Goal: Transaction & Acquisition: Register for event/course

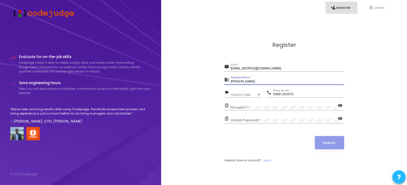
type input "[PERSON_NAME]"
click at [259, 94] on div at bounding box center [259, 94] width 3 height 1
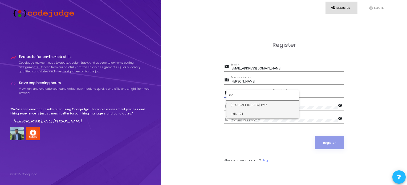
type input "indi"
click at [240, 114] on span "India +91" at bounding box center [263, 114] width 64 height 9
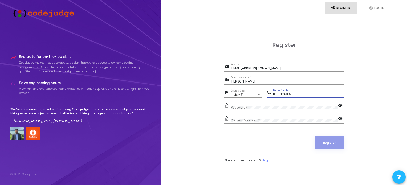
click at [276, 94] on input "09801263970" at bounding box center [308, 95] width 71 height 4
type input "9801263970"
click at [271, 103] on div "Password *" at bounding box center [284, 106] width 107 height 8
click at [340, 106] on mat-icon "visibility" at bounding box center [341, 106] width 6 height 6
click at [265, 119] on div "Confirm Password *" at bounding box center [284, 119] width 107 height 8
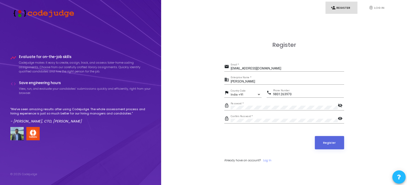
click at [341, 119] on mat-icon "visibility" at bounding box center [341, 119] width 6 height 6
click at [328, 144] on button "Register" at bounding box center [329, 142] width 29 height 13
click at [333, 141] on button "Register" at bounding box center [329, 142] width 29 height 13
click at [381, 6] on link "fingerprint Log In" at bounding box center [379, 8] width 32 height 13
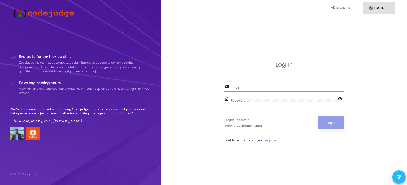
click at [378, 9] on link "fingerprint Log In" at bounding box center [379, 8] width 32 height 13
click at [248, 89] on input "Email" at bounding box center [288, 89] width 114 height 4
click at [274, 87] on input "[EMAIL_ADDRESS]" at bounding box center [288, 89] width 114 height 4
type input "[EMAIL_ADDRESS][DOMAIN_NAME]"
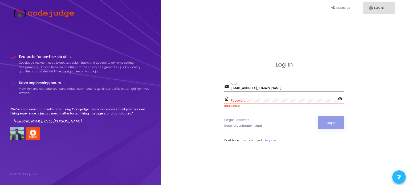
click at [243, 96] on div "Password" at bounding box center [284, 99] width 107 height 8
click at [333, 122] on button "Log In" at bounding box center [331, 122] width 26 height 13
click at [339, 100] on mat-icon "visibility" at bounding box center [341, 99] width 6 height 6
click at [332, 124] on button "Log In" at bounding box center [331, 122] width 26 height 13
click at [328, 124] on button "Log In" at bounding box center [331, 122] width 26 height 13
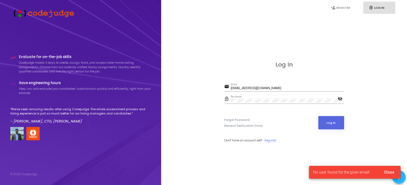
click at [274, 139] on link "Register" at bounding box center [271, 140] width 12 height 5
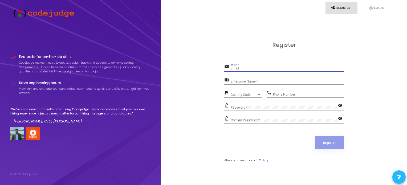
click at [262, 68] on input "Email *" at bounding box center [288, 69] width 114 height 4
type input "[EMAIL_ADDRESS][DOMAIN_NAME]"
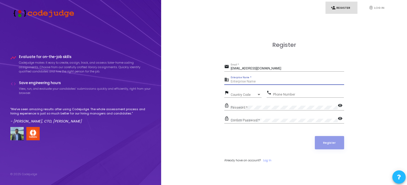
click at [265, 83] on input "Enterprise Name *" at bounding box center [288, 82] width 114 height 4
click at [249, 81] on input "Enterprise Name *" at bounding box center [288, 82] width 114 height 4
type input "[PERSON_NAME]"
click at [251, 94] on div "Country Code" at bounding box center [244, 94] width 26 height 3
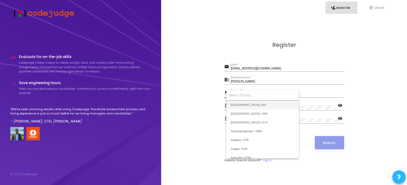
click at [251, 94] on input at bounding box center [262, 95] width 67 height 5
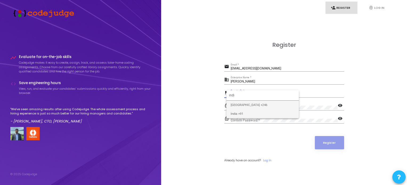
type input "indi"
click at [241, 112] on span "India +91" at bounding box center [263, 114] width 64 height 9
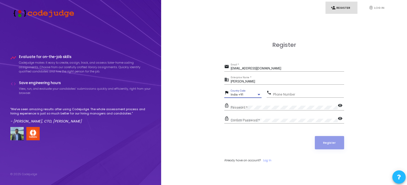
click at [300, 95] on input "Phone Number" at bounding box center [308, 95] width 71 height 4
type input "9801263970"
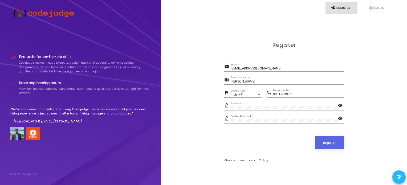
click at [339, 116] on mat-icon "visibility" at bounding box center [341, 119] width 6 height 6
click at [335, 144] on button "Register" at bounding box center [329, 142] width 29 height 13
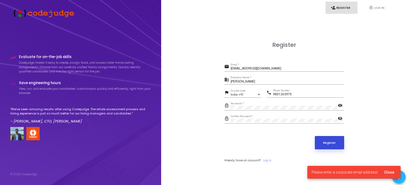
click at [335, 144] on button "Register" at bounding box center [329, 142] width 29 height 13
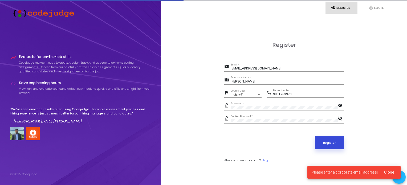
click at [335, 144] on button "Register" at bounding box center [329, 142] width 29 height 13
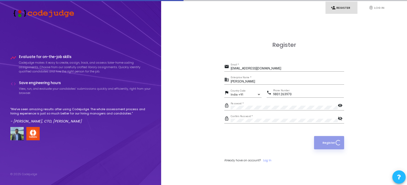
click at [335, 144] on button "Register" at bounding box center [329, 142] width 30 height 13
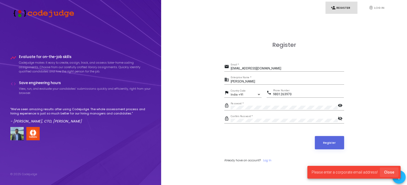
click at [387, 169] on button "Close" at bounding box center [389, 173] width 19 height 10
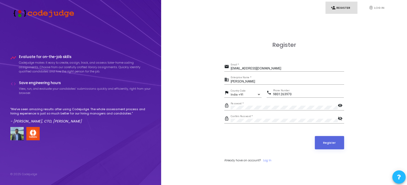
click at [267, 66] on div "[EMAIL_ADDRESS][DOMAIN_NAME] Email *" at bounding box center [288, 67] width 114 height 8
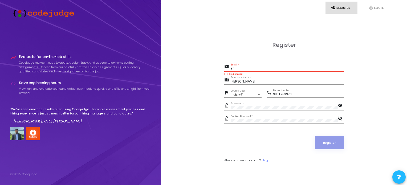
type input "s"
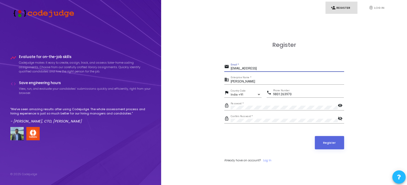
type input "[EMAIL_ADDRESS][DOMAIN_NAME]"
click at [282, 135] on form "email [EMAIL_ADDRESS][DOMAIN_NAME] Email * business [PERSON_NAME] Enterprise Na…" at bounding box center [284, 112] width 120 height 99
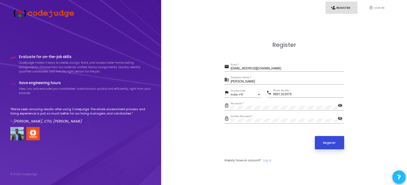
click at [334, 140] on button "Register" at bounding box center [329, 142] width 29 height 13
click at [330, 146] on button "Register" at bounding box center [329, 142] width 29 height 13
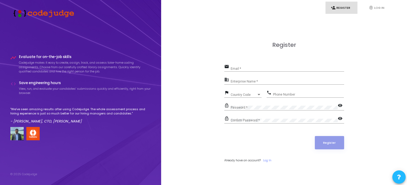
click at [243, 66] on div "Email *" at bounding box center [288, 67] width 114 height 8
type input "[EMAIL_ADDRESS][DOMAIN_NAME]"
click at [249, 80] on input "Enterprise Name *" at bounding box center [288, 82] width 114 height 4
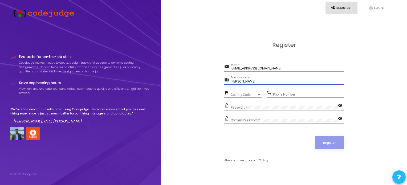
type input "[PERSON_NAME]"
click at [245, 91] on div "Country Code Country Code" at bounding box center [246, 94] width 31 height 8
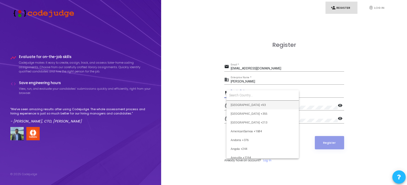
click at [245, 91] on form at bounding box center [263, 95] width 72 height 10
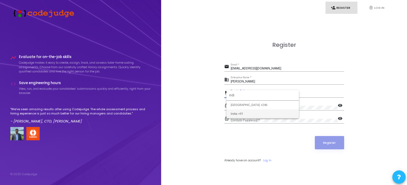
type input "indi"
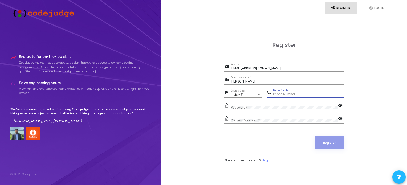
click at [295, 95] on input "Phone Number" at bounding box center [308, 95] width 71 height 4
type input "9801263970"
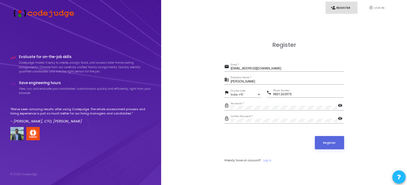
click at [339, 104] on mat-icon "visibility" at bounding box center [341, 106] width 6 height 6
click at [340, 119] on mat-icon "visibility" at bounding box center [341, 119] width 6 height 6
click at [339, 138] on button "Register" at bounding box center [329, 142] width 29 height 13
click at [336, 140] on button "Register" at bounding box center [329, 142] width 29 height 13
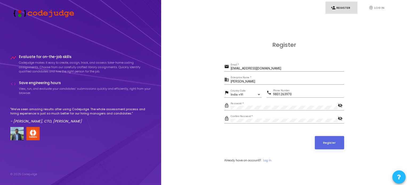
drag, startPoint x: 272, startPoint y: 64, endPoint x: 235, endPoint y: 71, distance: 37.8
click at [235, 71] on div "[EMAIL_ADDRESS][DOMAIN_NAME] Email *" at bounding box center [288, 67] width 114 height 8
type input "sruraj009@gmail.com"
drag, startPoint x: 261, startPoint y: 68, endPoint x: 221, endPoint y: 68, distance: 40.2
click at [221, 68] on div "Register email sruraj009@gmail.com Email * business Suraj Kumar Enterprise Name…" at bounding box center [284, 107] width 234 height 185
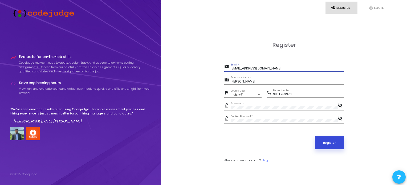
type input "raghuvanshisurajshroff@gmail.com"
click at [340, 139] on button "Register" at bounding box center [329, 142] width 29 height 13
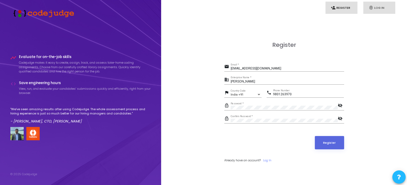
click at [377, 5] on link "fingerprint Log In" at bounding box center [379, 8] width 32 height 13
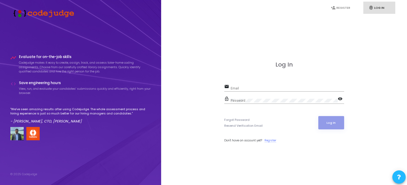
click at [275, 140] on link "Register" at bounding box center [271, 140] width 12 height 5
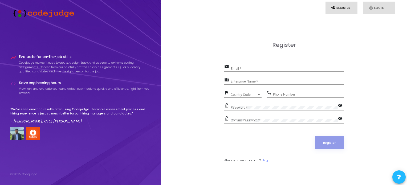
click at [369, 9] on icon "fingerprint" at bounding box center [371, 7] width 5 height 5
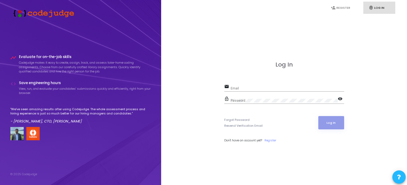
click at [248, 86] on div "Email" at bounding box center [288, 87] width 114 height 8
type input "[EMAIL_ADDRESS][DOMAIN_NAME]"
click at [340, 99] on mat-icon "visibility" at bounding box center [341, 99] width 6 height 6
click at [326, 126] on button "Log In" at bounding box center [331, 122] width 26 height 13
click at [248, 125] on link "Resend Verification Email" at bounding box center [243, 126] width 38 height 5
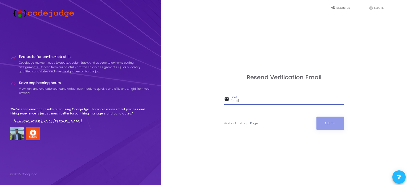
click at [239, 100] on input "Email" at bounding box center [288, 101] width 114 height 4
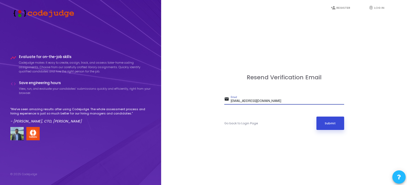
type input "[EMAIL_ADDRESS][DOMAIN_NAME]"
click at [332, 128] on button "Submit" at bounding box center [331, 123] width 28 height 13
click at [332, 121] on button "Submit" at bounding box center [331, 123] width 28 height 13
click at [341, 129] on button "Submit" at bounding box center [331, 123] width 28 height 13
